Goal: Task Accomplishment & Management: Manage account settings

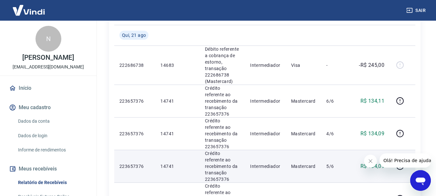
scroll to position [161, 0]
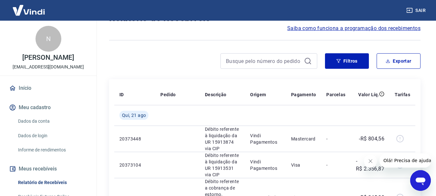
scroll to position [65, 0]
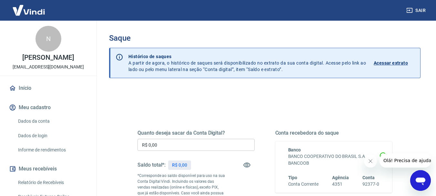
scroll to position [32, 0]
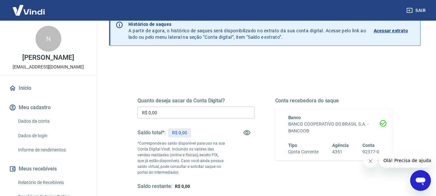
click at [268, 82] on div "Quanto deseja sacar da Conta Digital? R$ 0,00 ​ Saldo total*: R$ 0,00 *Correspo…" at bounding box center [265, 147] width 270 height 156
